Goal: Task Accomplishment & Management: Manage account settings

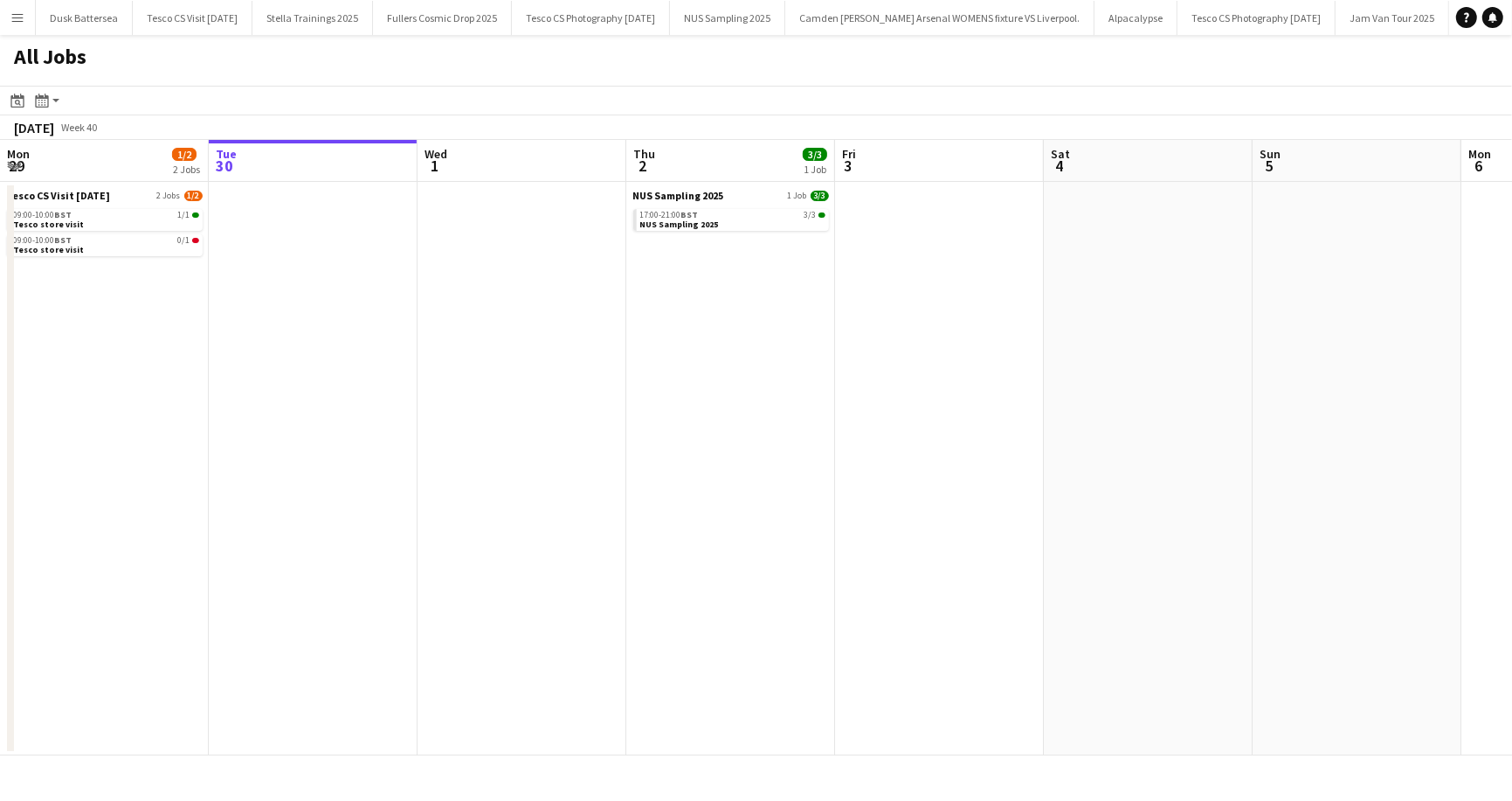
click at [15, 18] on app-icon "Menu" at bounding box center [17, 17] width 14 height 14
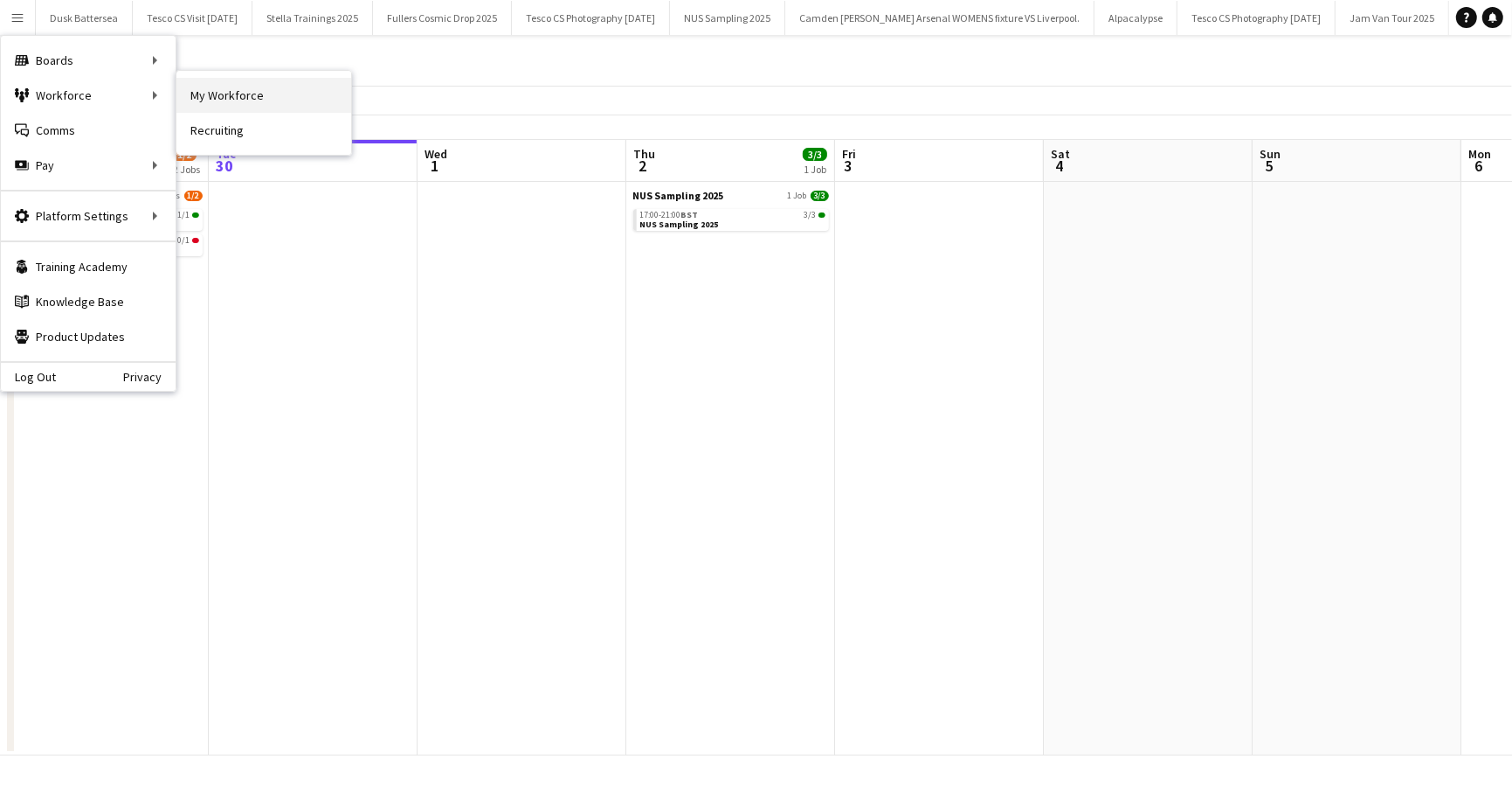
click at [210, 86] on link "My Workforce" at bounding box center [263, 96] width 174 height 35
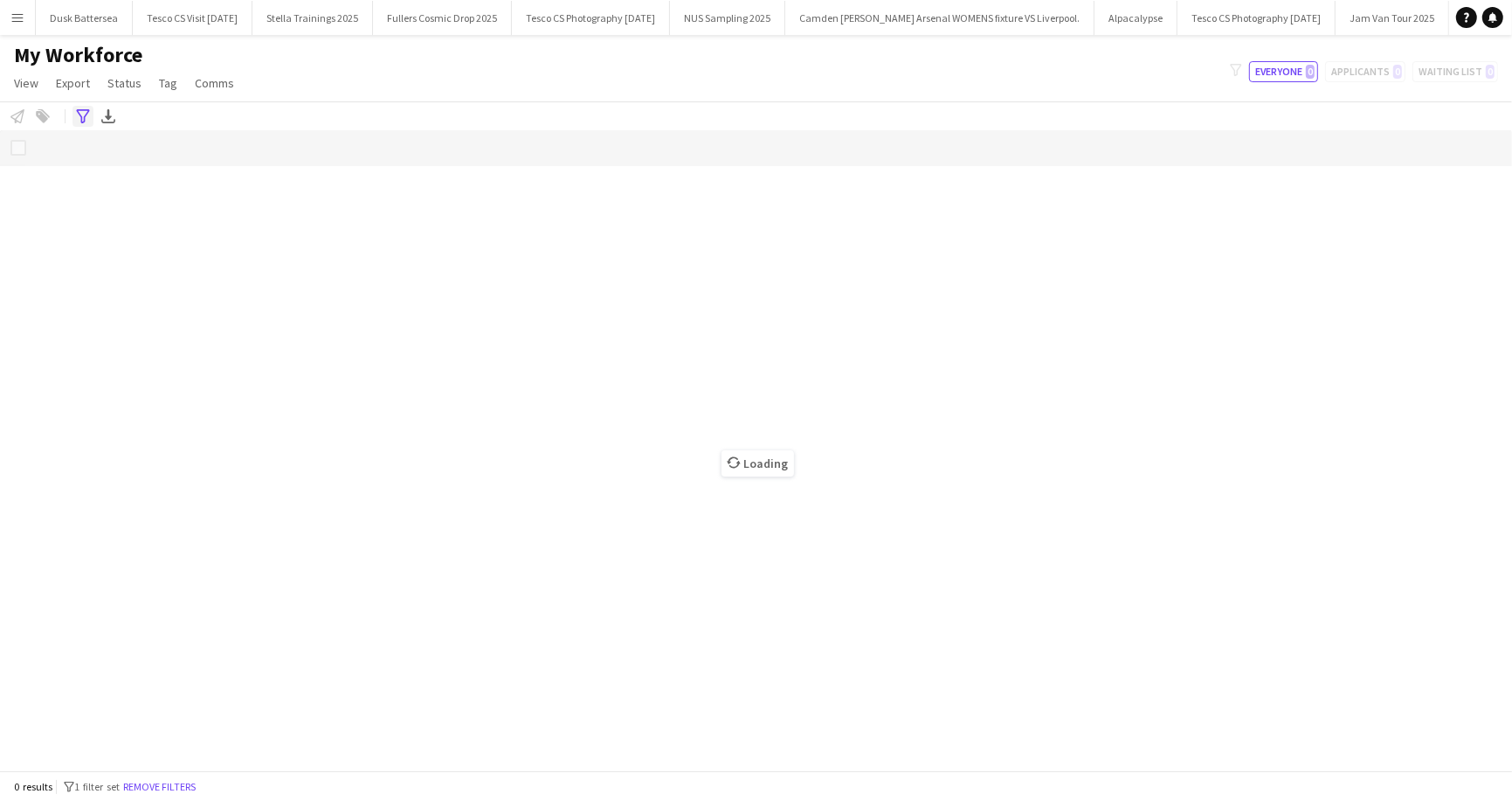
click at [81, 111] on icon "Advanced filters" at bounding box center [83, 116] width 14 height 14
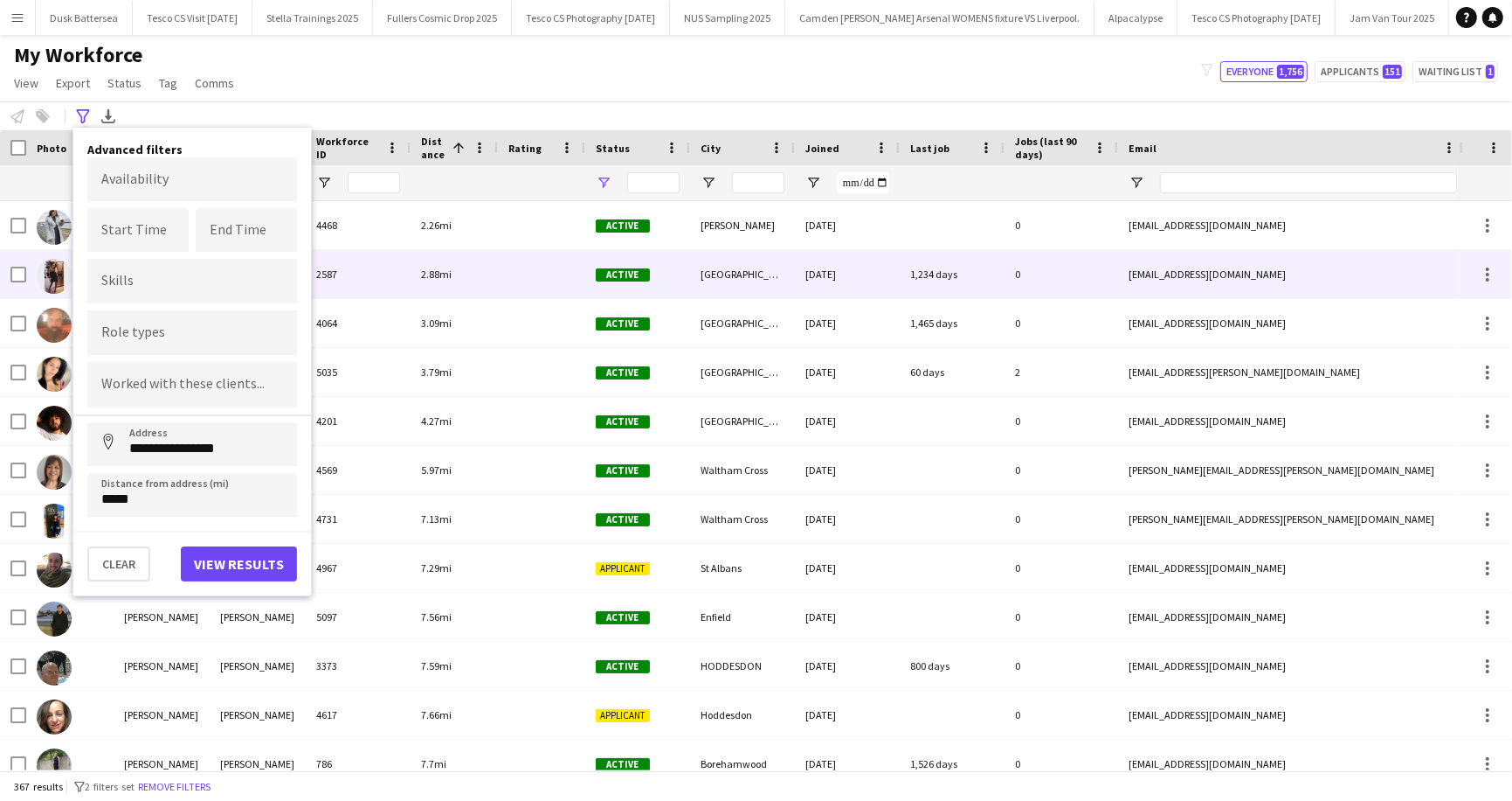
type input "**********"
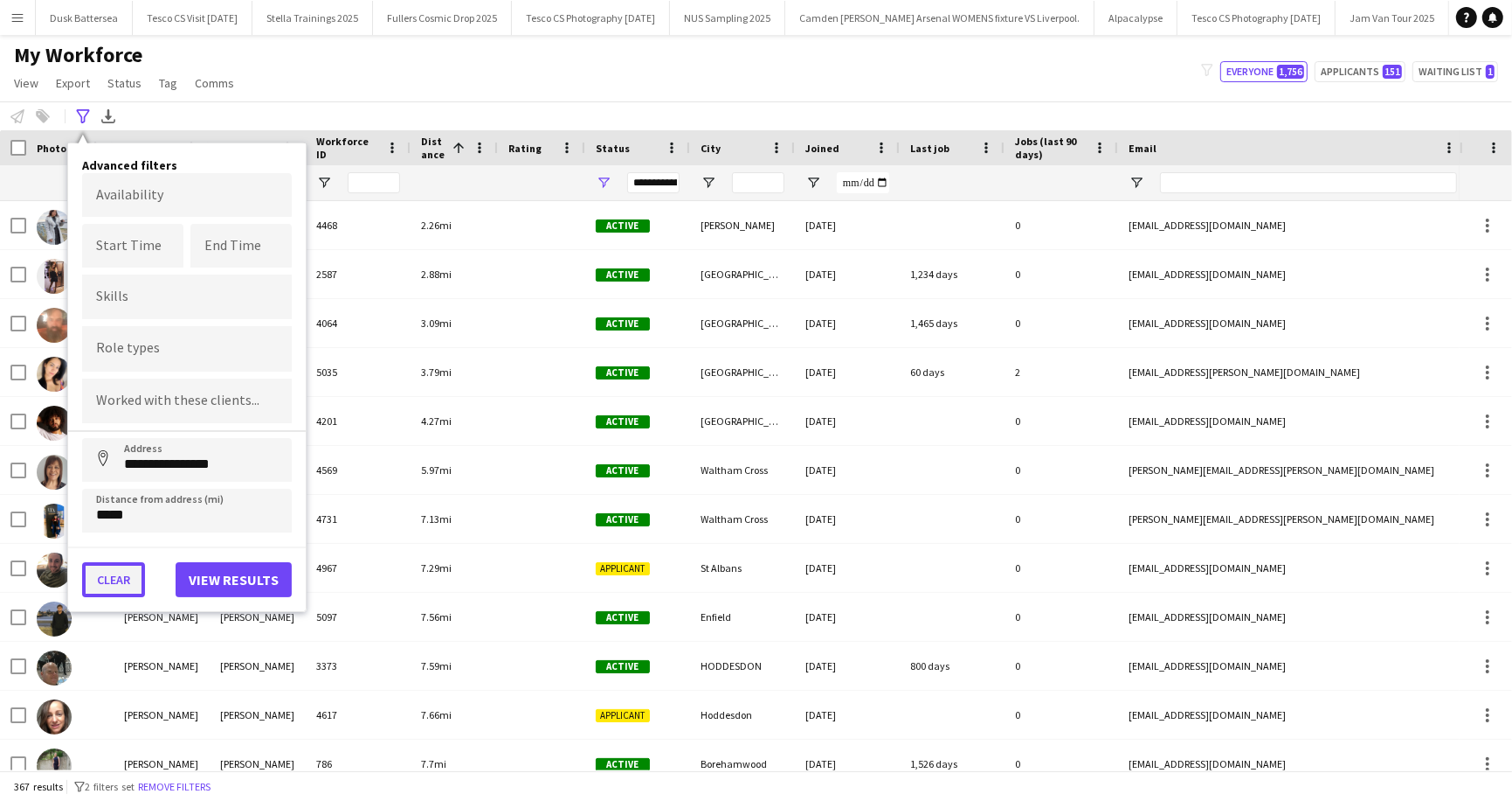
click at [109, 570] on button "Clear" at bounding box center [113, 580] width 63 height 35
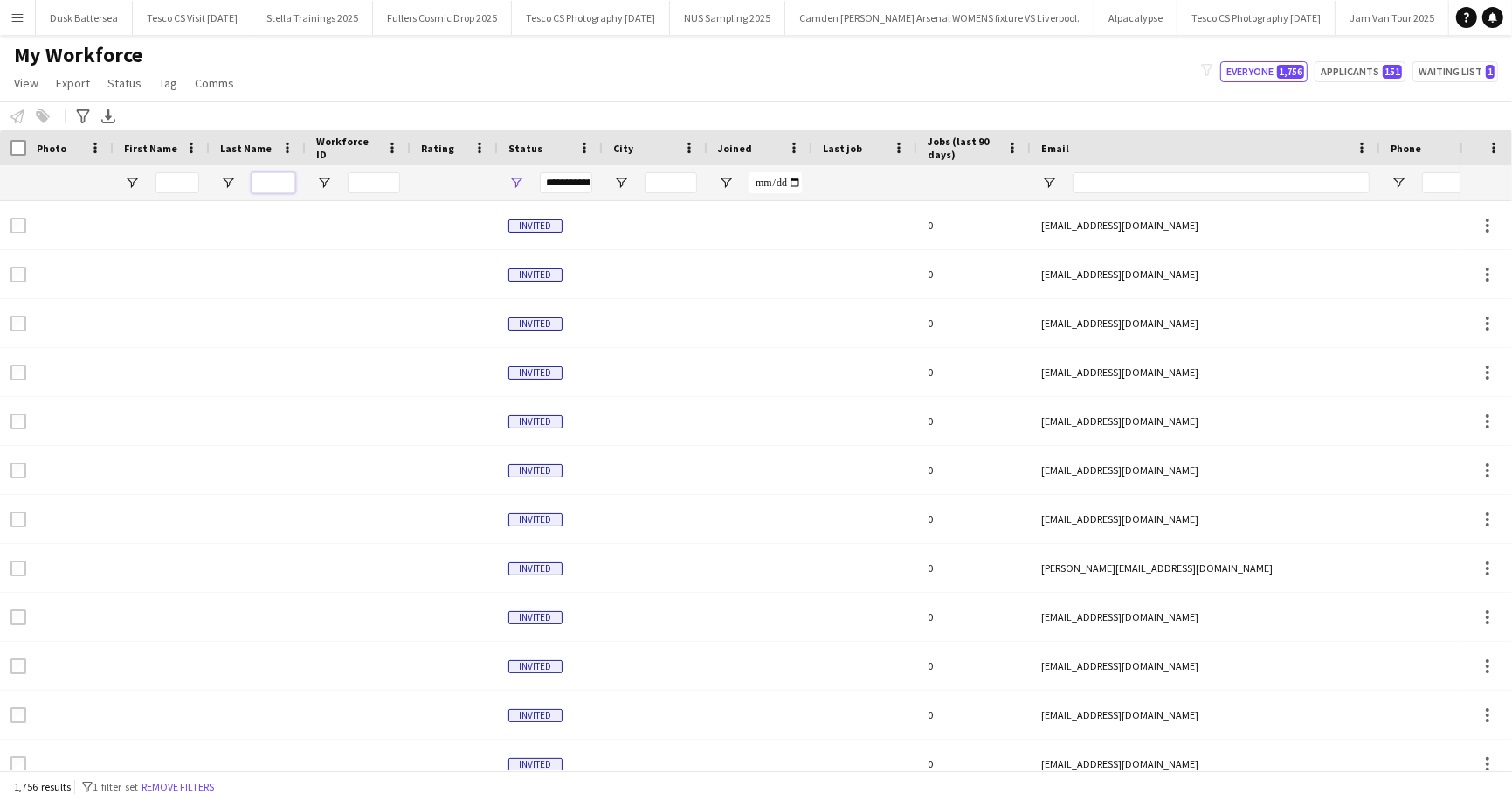
click at [281, 182] on input "Last Name Filter Input" at bounding box center [274, 182] width 44 height 21
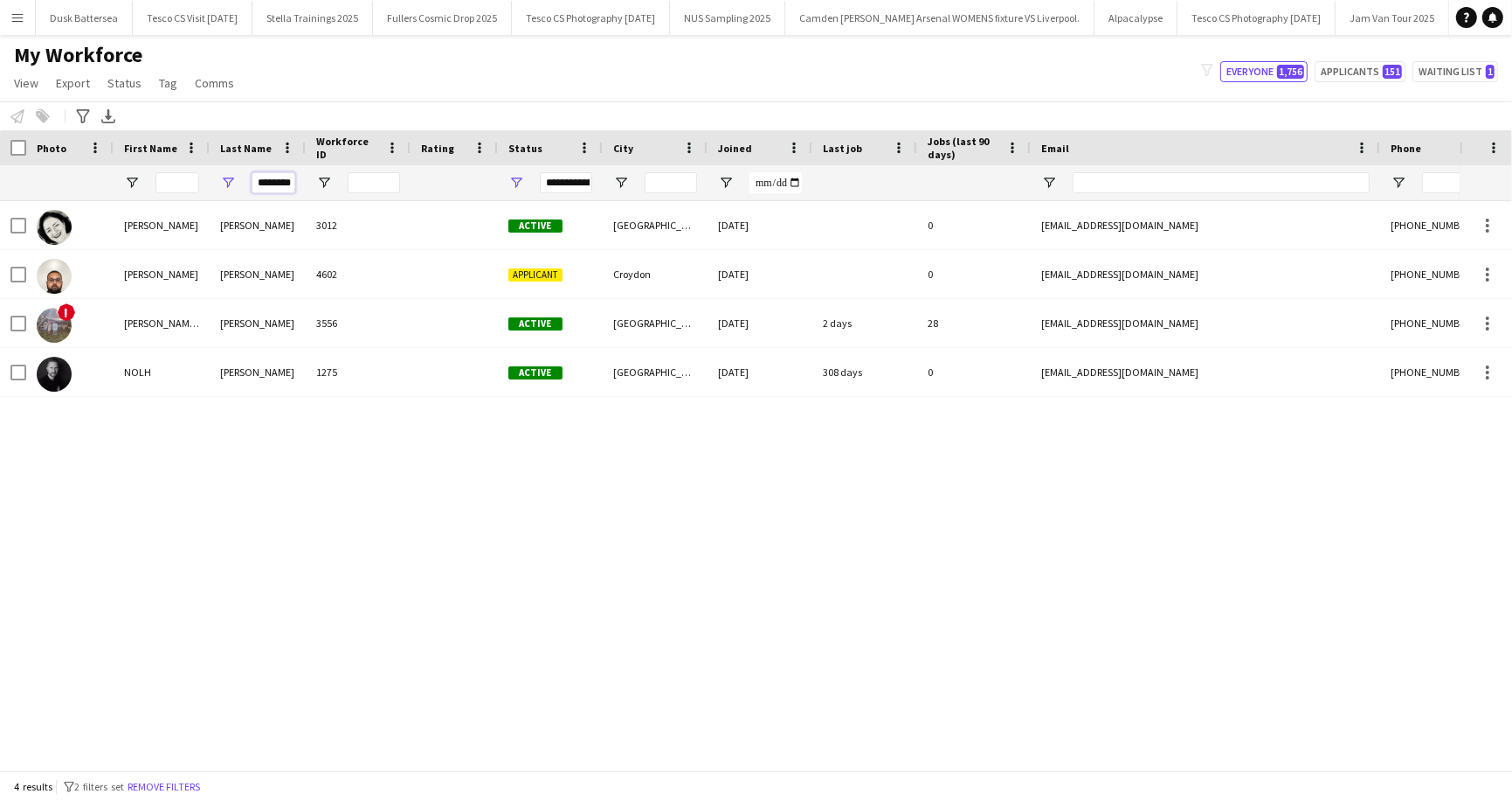
scroll to position [0, 5]
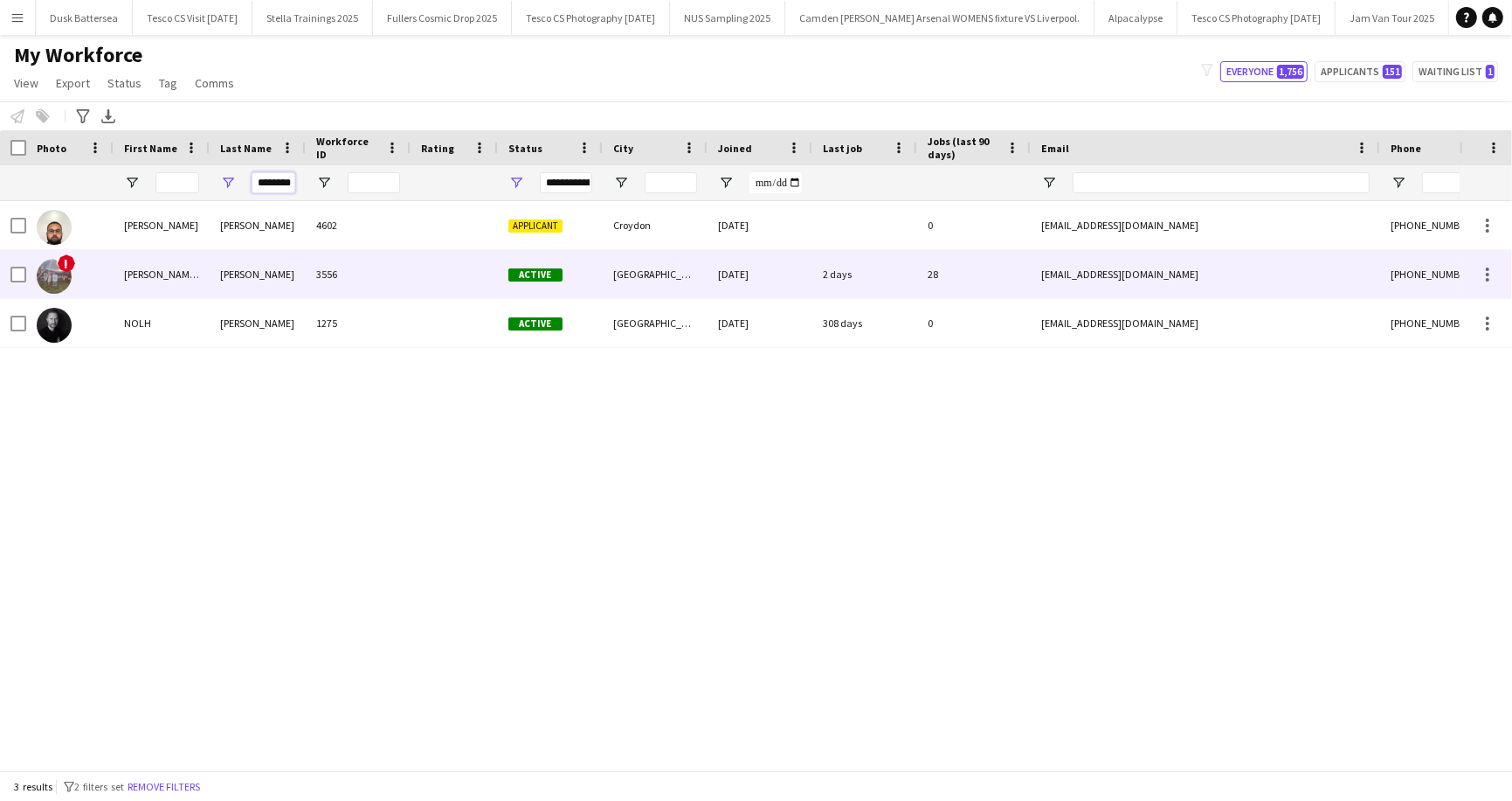
type input "********"
click at [243, 275] on div "Clements" at bounding box center [257, 274] width 96 height 48
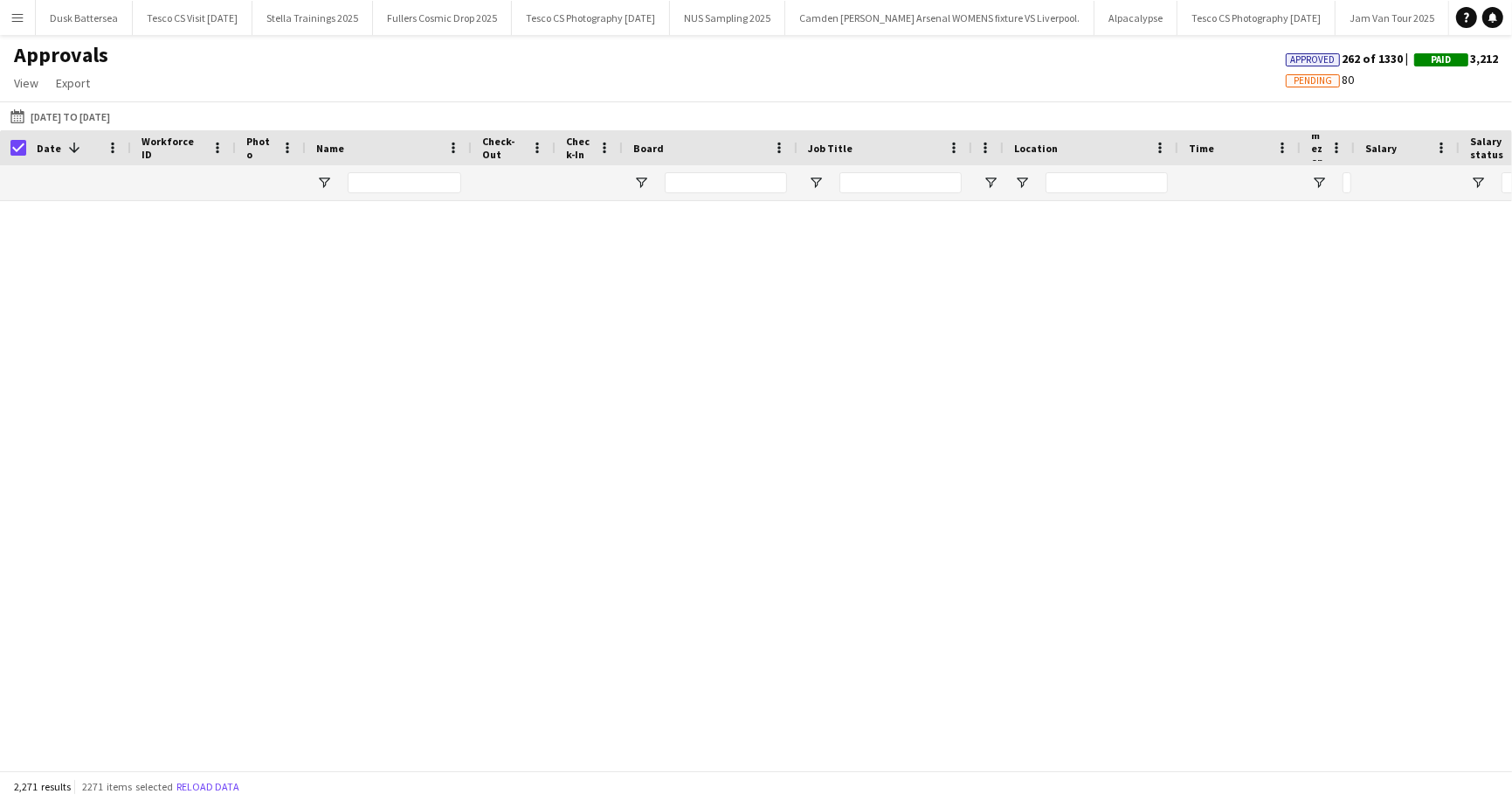
scroll to position [110580, 0]
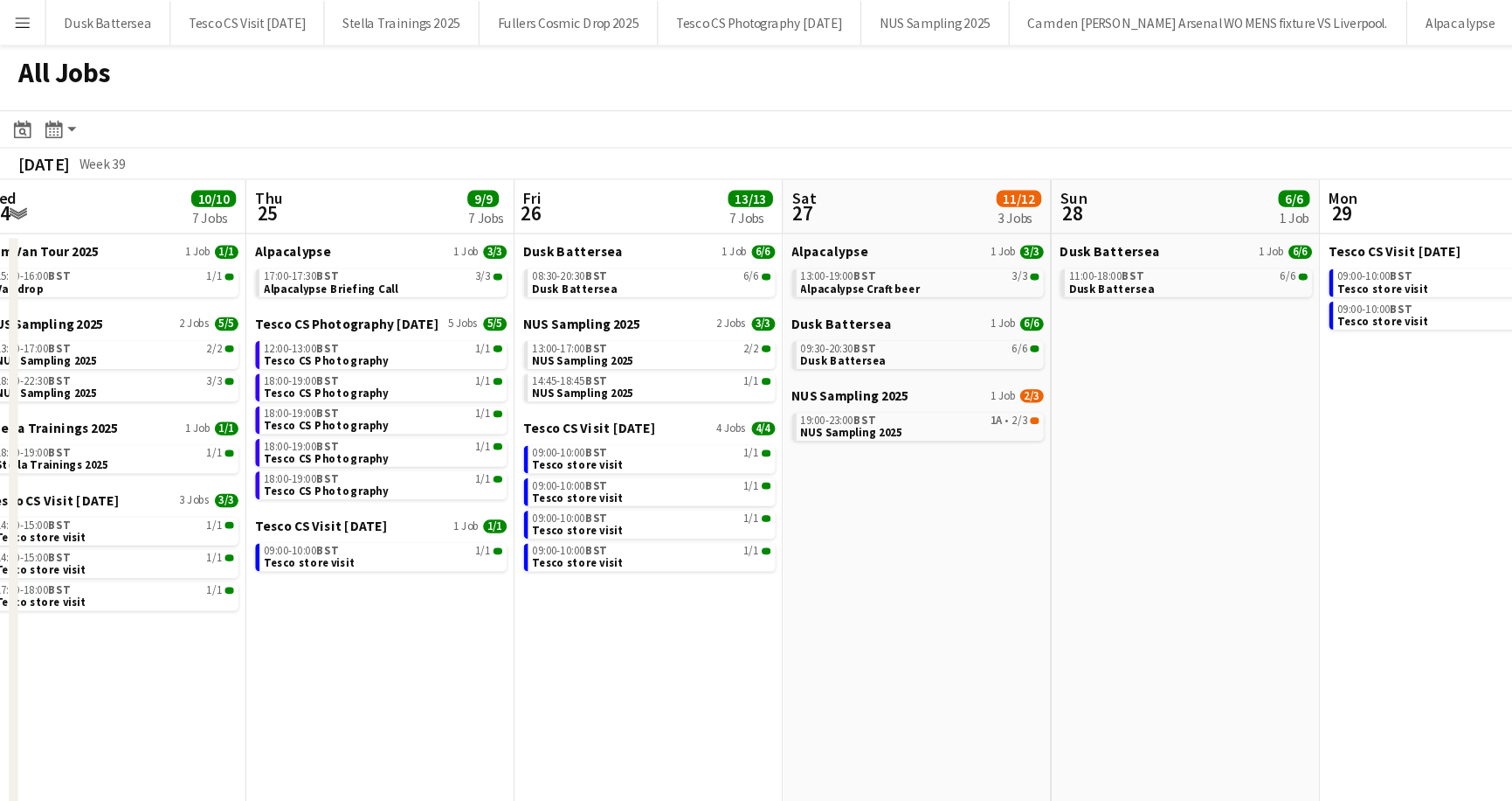
scroll to position [0, 434]
click at [444, 222] on span "Dusk Battersea" at bounding box center [448, 224] width 66 height 11
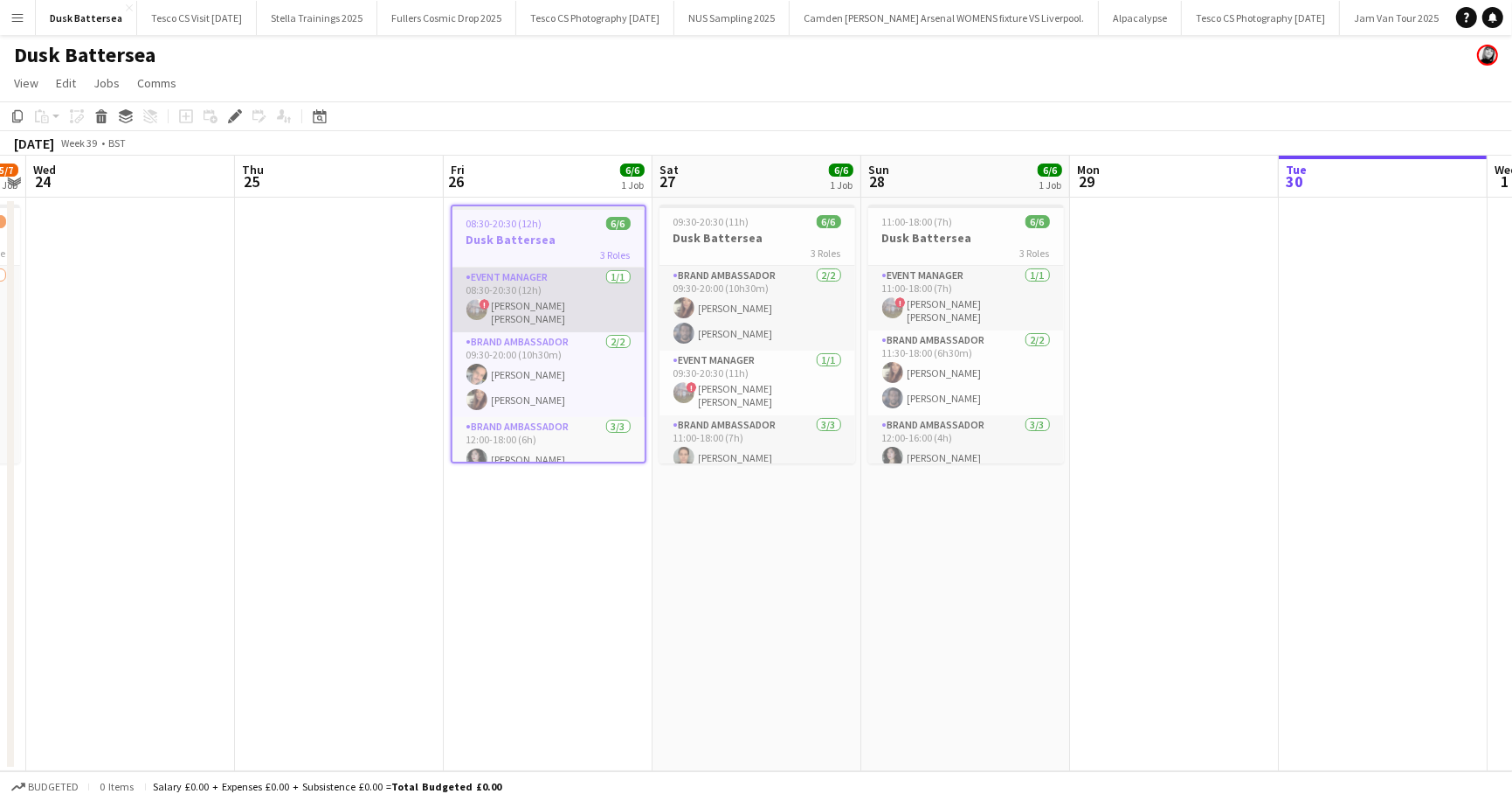
click at [555, 306] on app-card-role "Event Manager [DATE] 08:30-20:30 (12h) ! [PERSON_NAME] [PERSON_NAME]" at bounding box center [548, 299] width 192 height 64
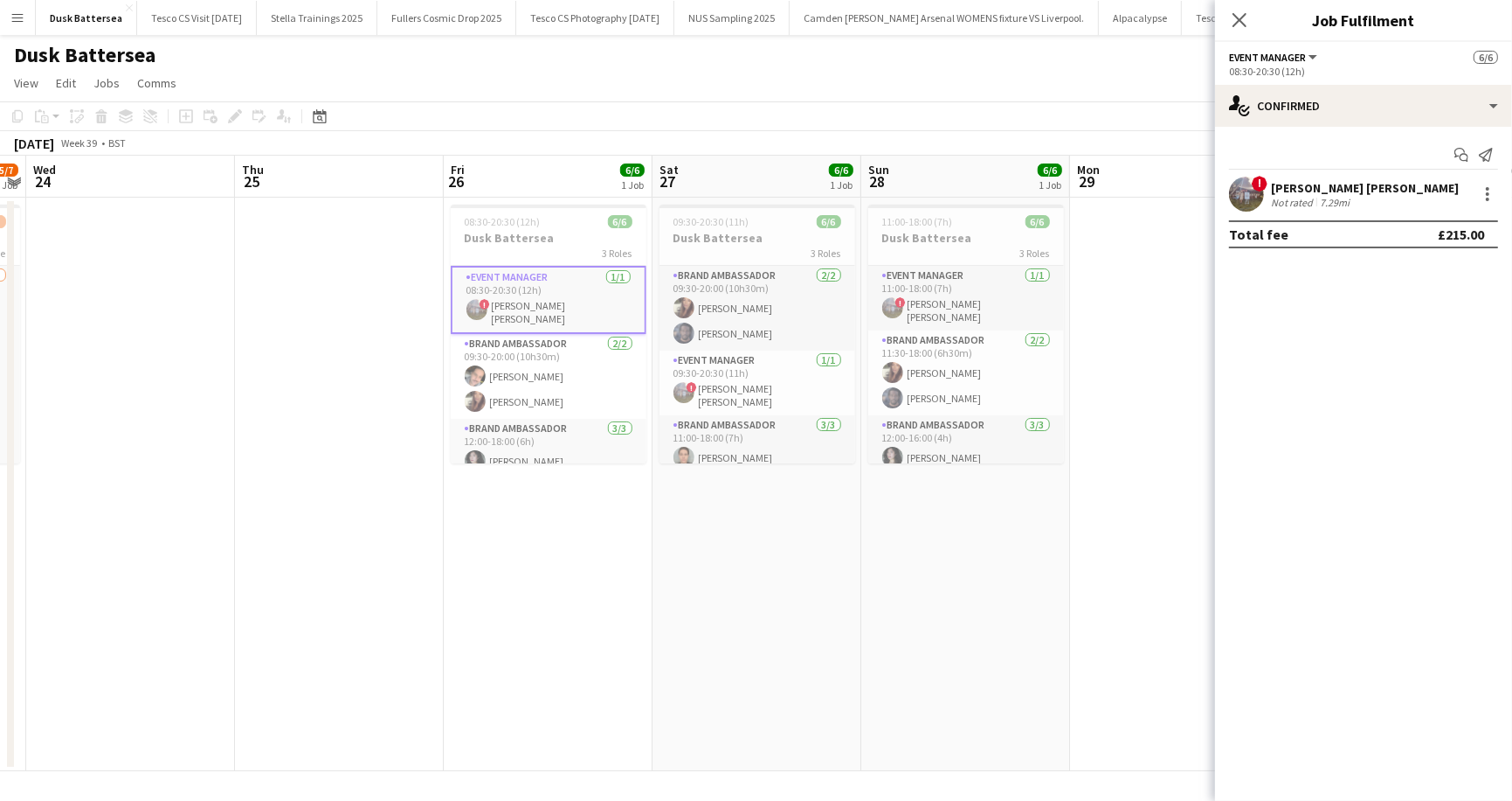
click at [1364, 191] on div "[PERSON_NAME] [PERSON_NAME]" at bounding box center [1364, 187] width 188 height 16
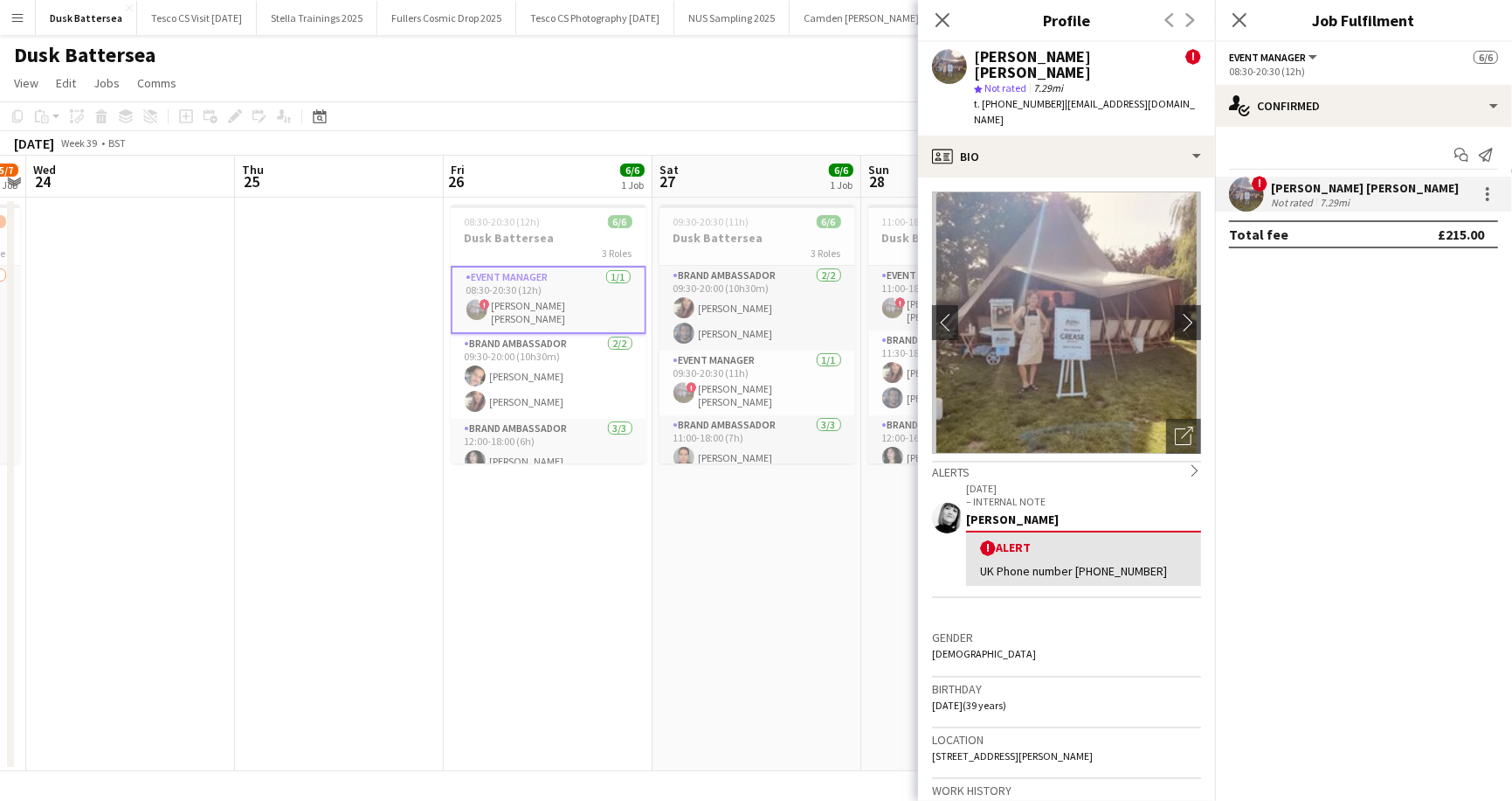
click at [800, 52] on div "Dusk Battersea" at bounding box center [756, 51] width 1512 height 33
